Goal: Find specific page/section

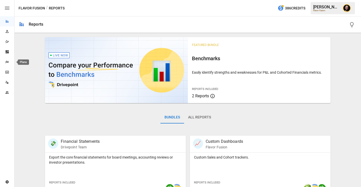
click at [11, 62] on div "Plans" at bounding box center [7, 62] width 14 height 4
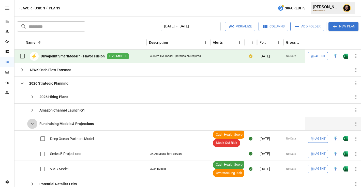
click at [34, 124] on icon "button" at bounding box center [32, 124] width 6 height 6
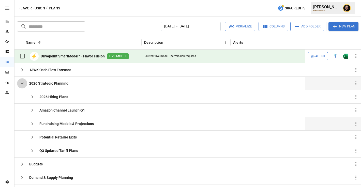
click at [22, 84] on icon "button" at bounding box center [22, 84] width 3 height 2
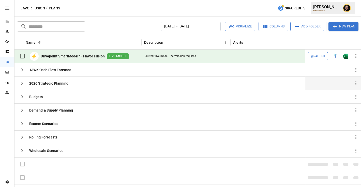
click at [348, 55] on img "Open in Excel" at bounding box center [346, 56] width 5 height 5
click at [23, 72] on icon "button" at bounding box center [22, 70] width 6 height 6
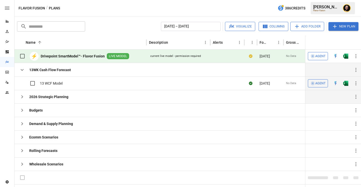
click at [348, 83] on img "Open in Excel" at bounding box center [346, 83] width 5 height 5
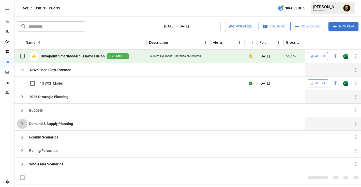
click at [25, 123] on button "button" at bounding box center [22, 124] width 10 height 10
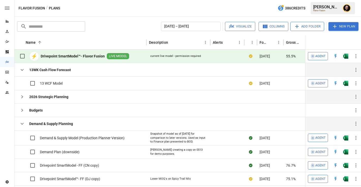
click at [23, 126] on icon "button" at bounding box center [22, 124] width 6 height 6
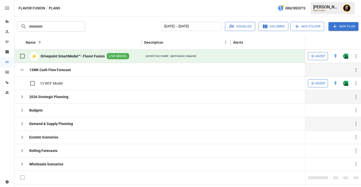
click at [21, 69] on icon "button" at bounding box center [22, 70] width 6 height 6
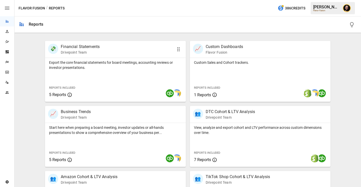
scroll to position [98, 0]
